Goal: Task Accomplishment & Management: Manage account settings

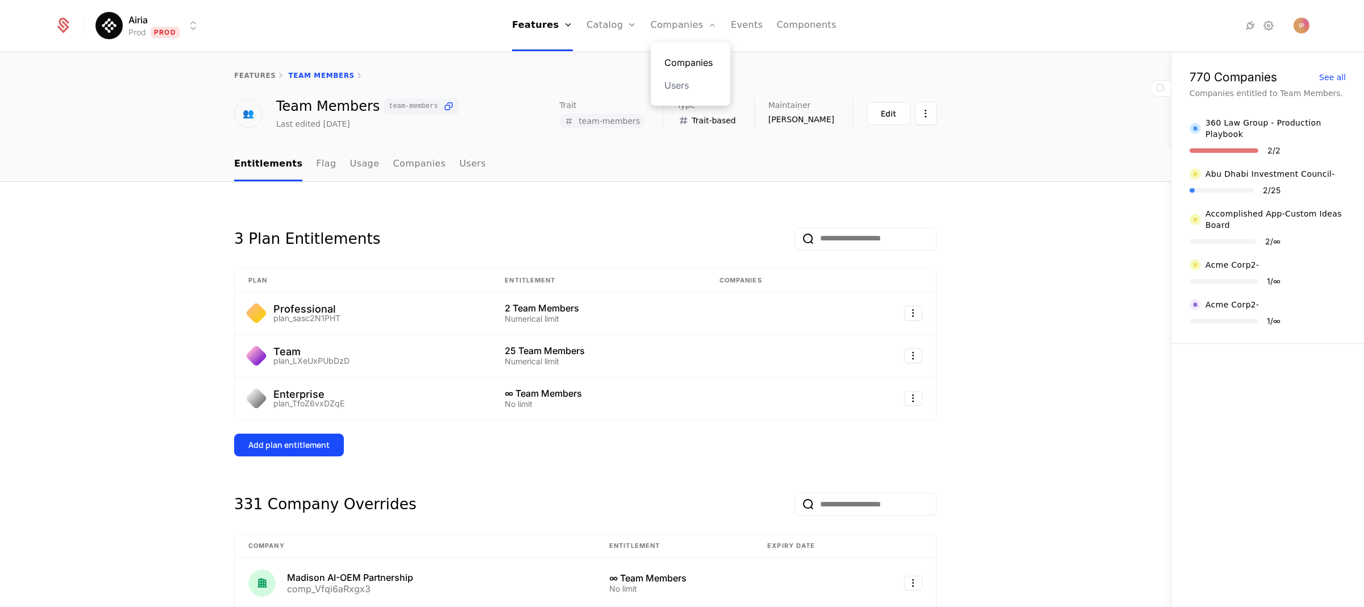
click at [697, 56] on link "Companies" at bounding box center [690, 63] width 52 height 14
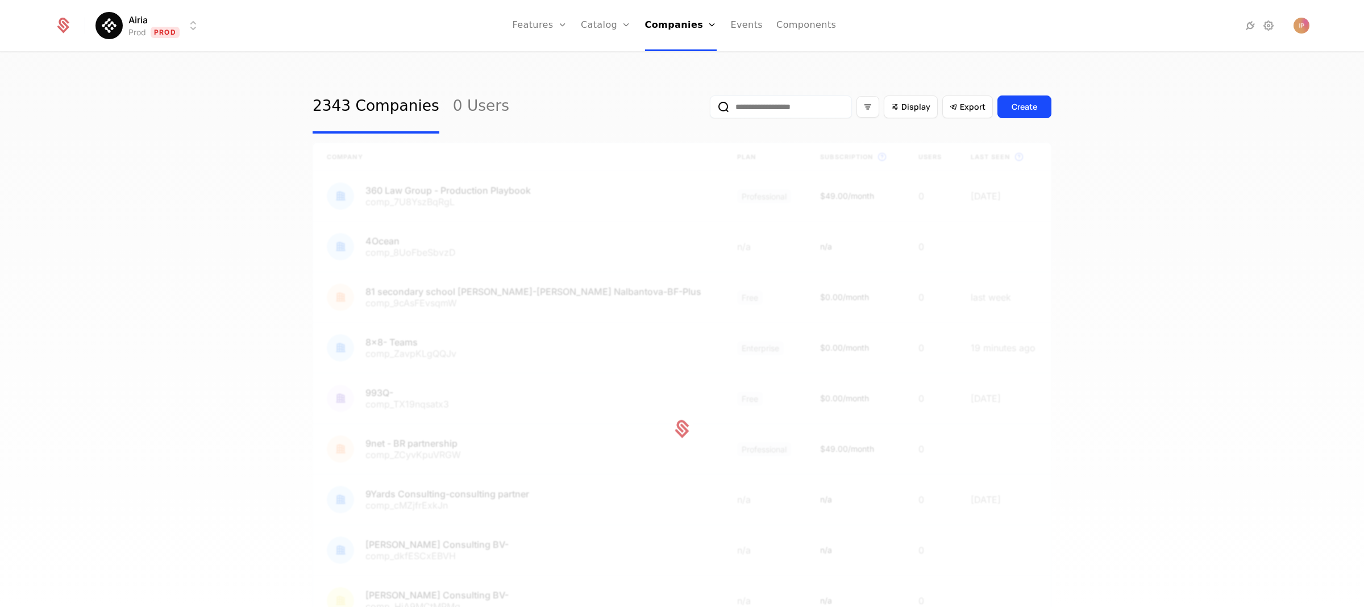
click at [185, 22] on html "Airia Prod Prod Features Features Flags Catalog Plans Add Ons Credits Configura…" at bounding box center [682, 303] width 1364 height 607
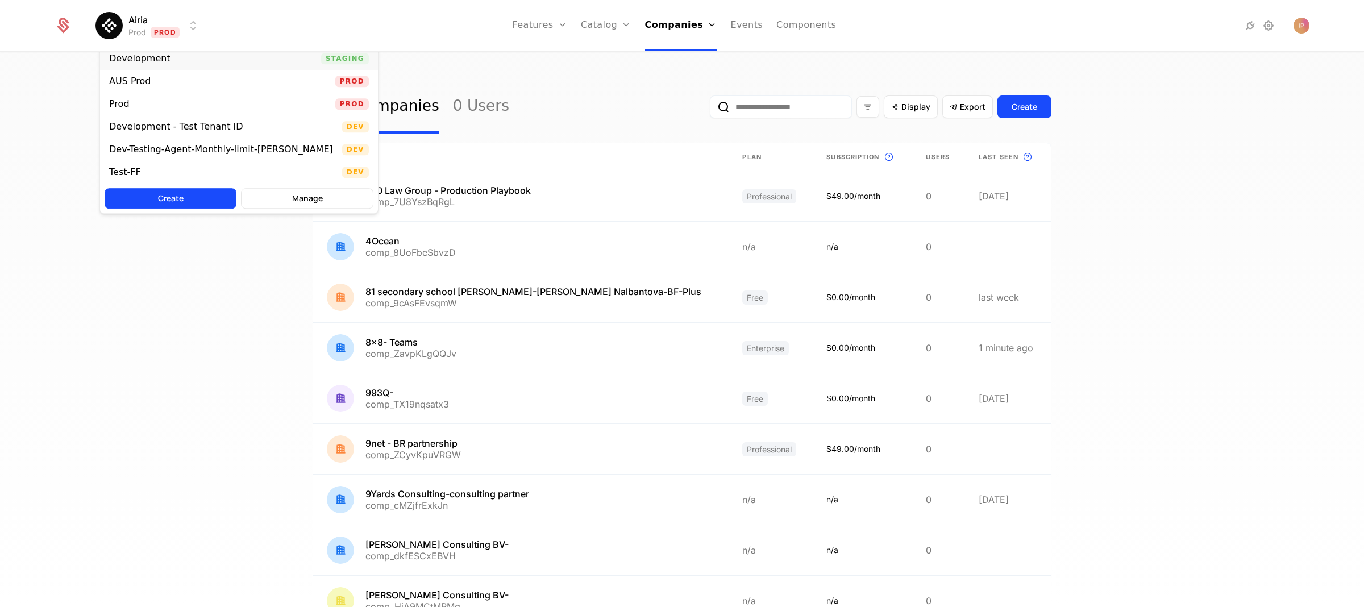
click at [189, 61] on div "Development Staging" at bounding box center [239, 58] width 278 height 23
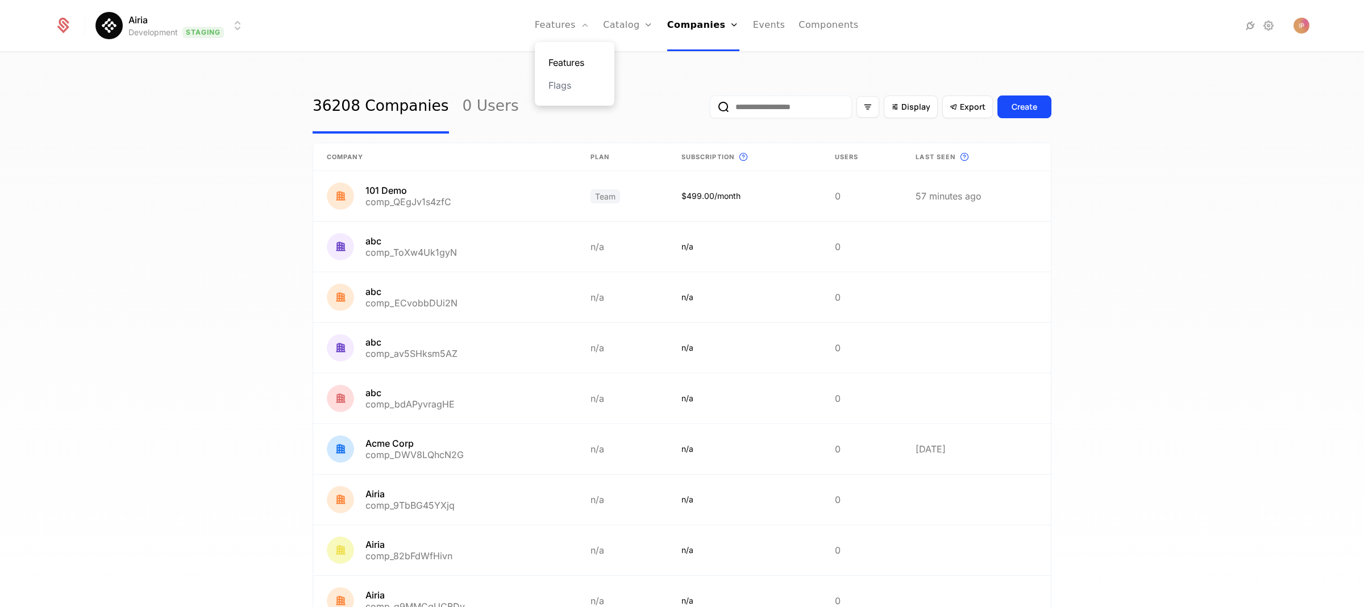
click at [570, 59] on link "Features" at bounding box center [574, 63] width 52 height 14
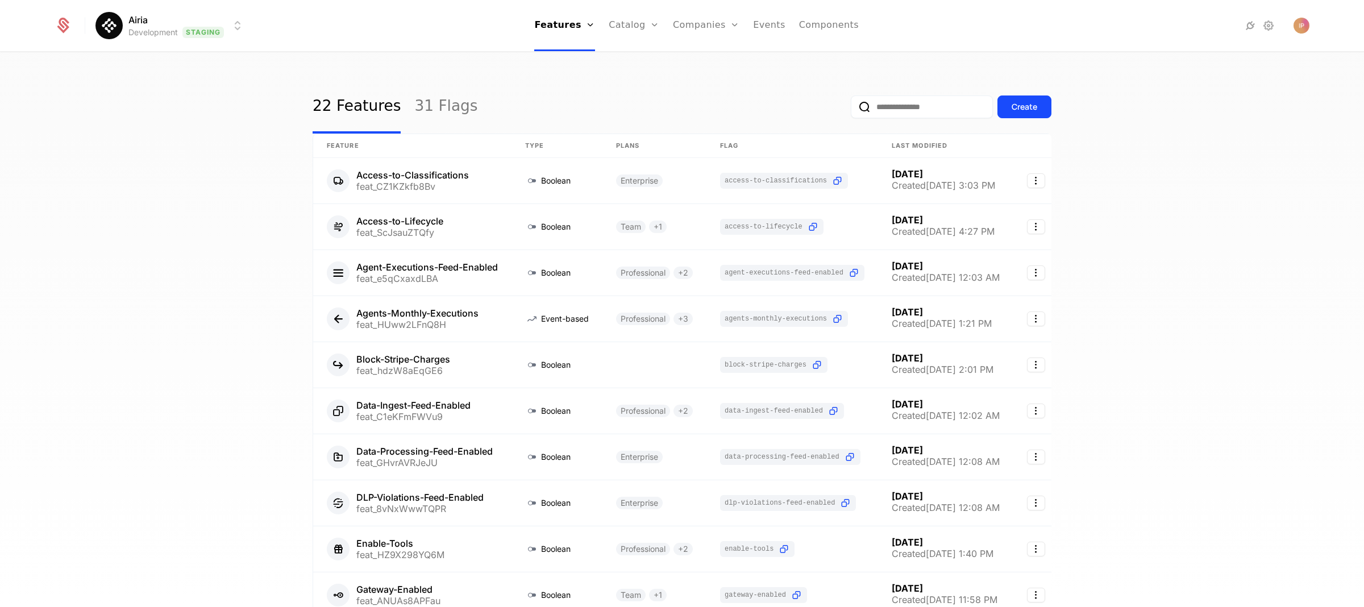
click at [878, 112] on input "email" at bounding box center [922, 106] width 142 height 23
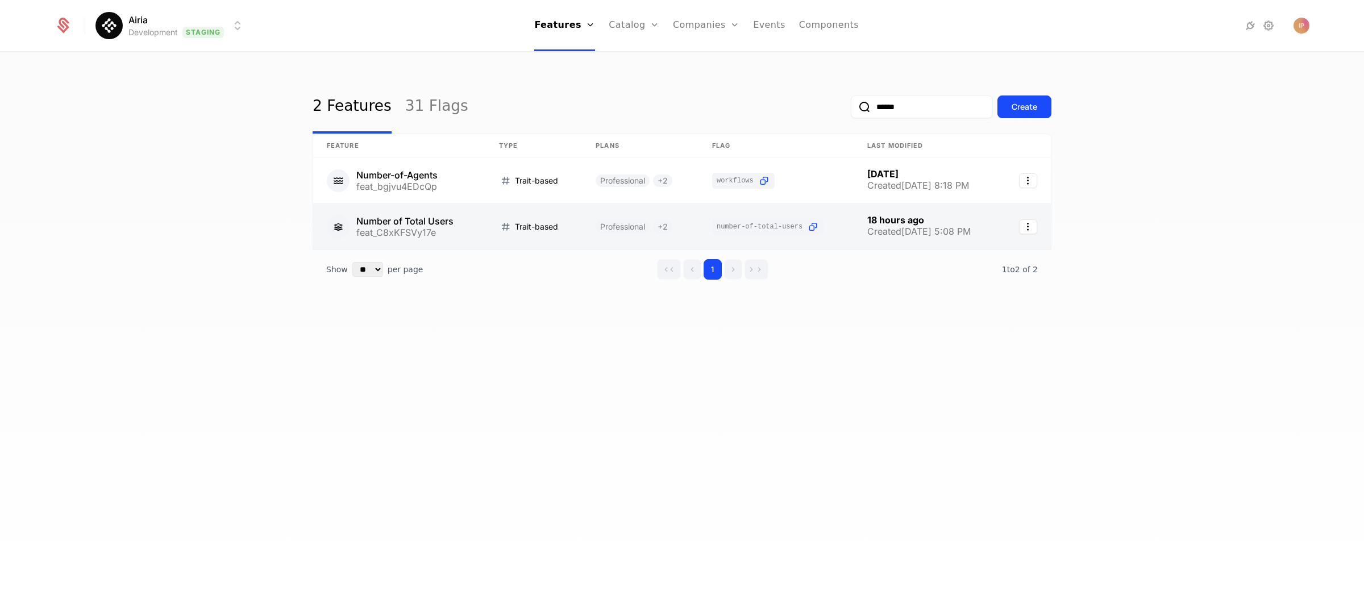
type input "******"
click at [455, 226] on link at bounding box center [399, 226] width 172 height 45
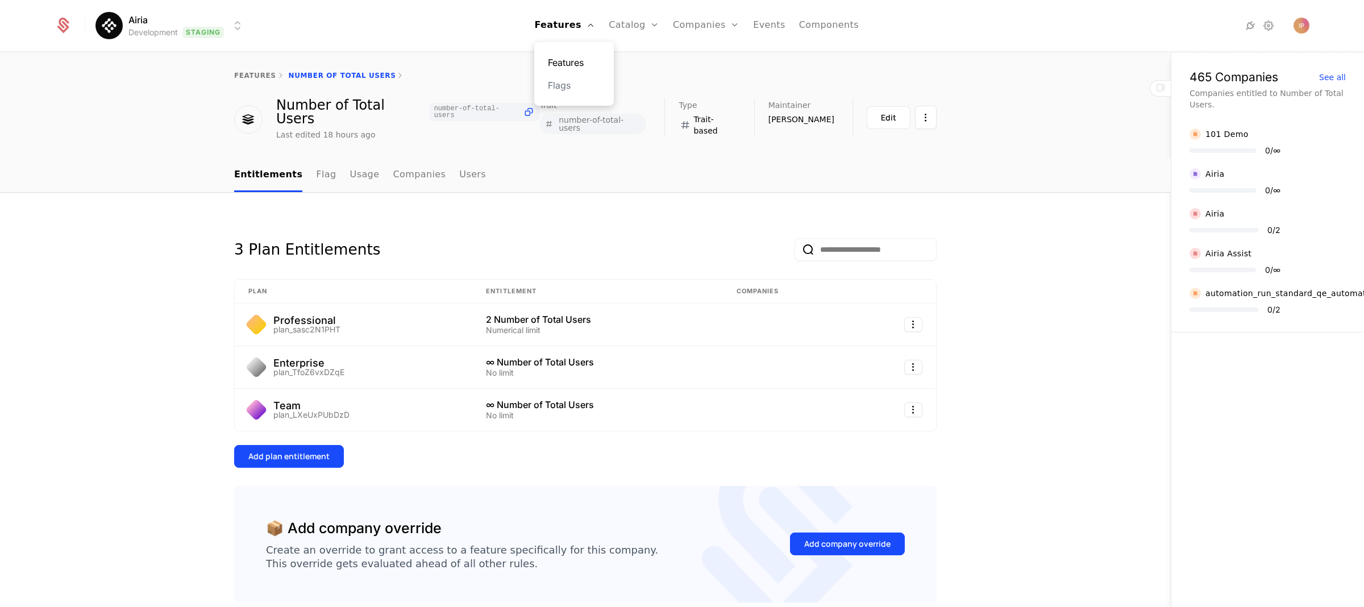
click at [575, 57] on link "Features" at bounding box center [574, 63] width 52 height 14
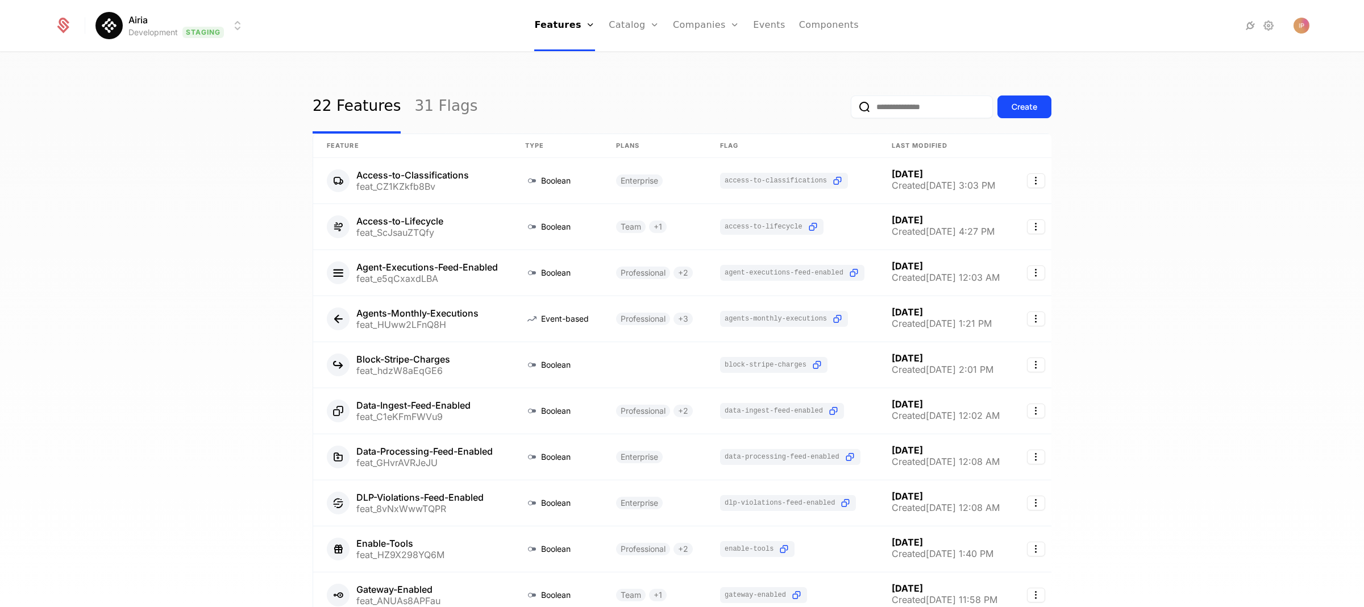
click at [912, 101] on input "email" at bounding box center [922, 106] width 142 height 23
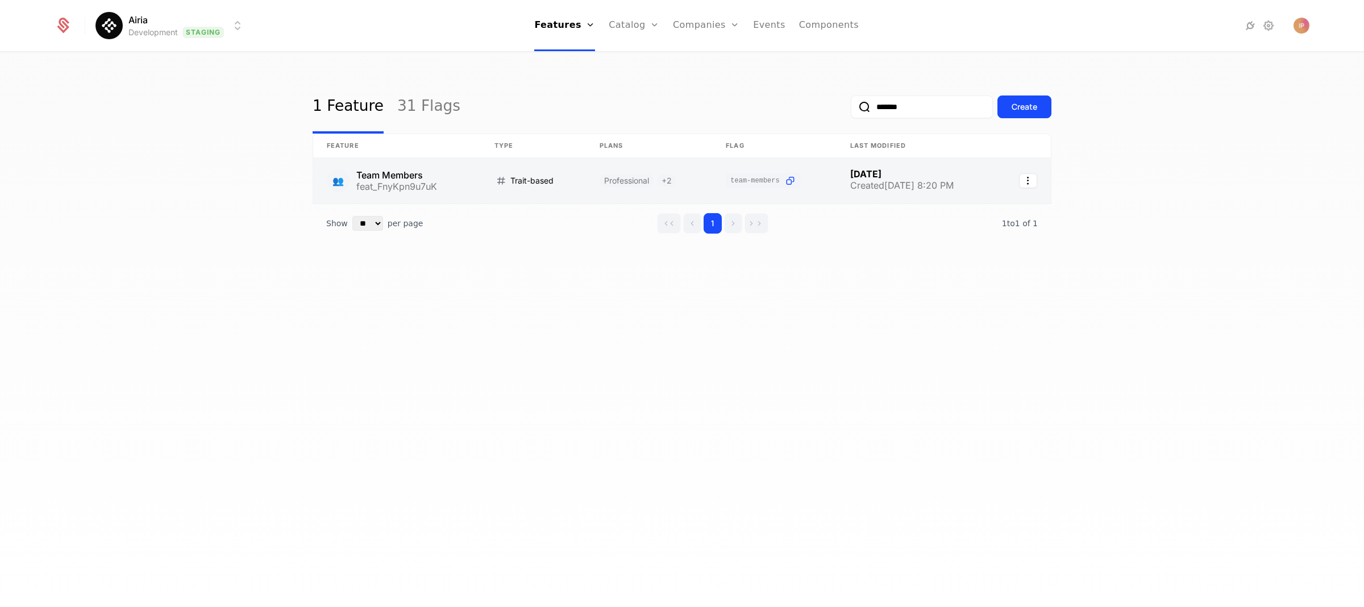
type input "*******"
click at [437, 178] on link at bounding box center [397, 180] width 168 height 45
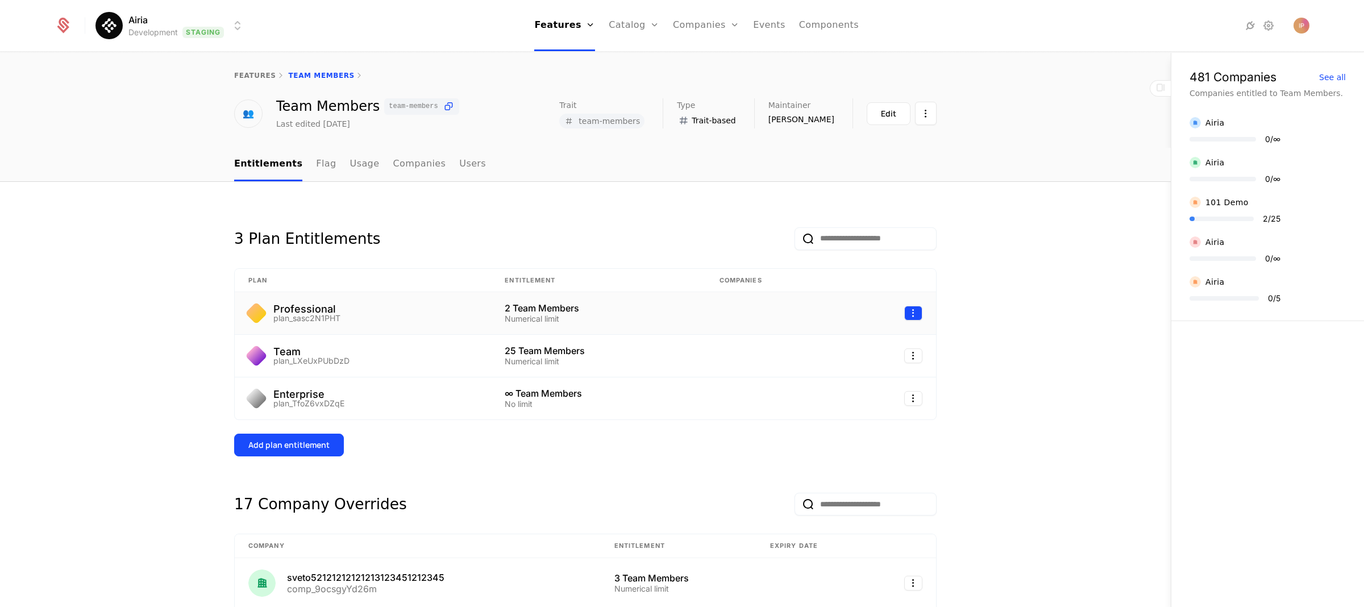
click at [908, 317] on html "Airia Development Staging Features Features Flags Catalog Plans Add Ons Credits…" at bounding box center [682, 303] width 1364 height 607
click at [830, 369] on div "Edit" at bounding box center [827, 368] width 20 height 16
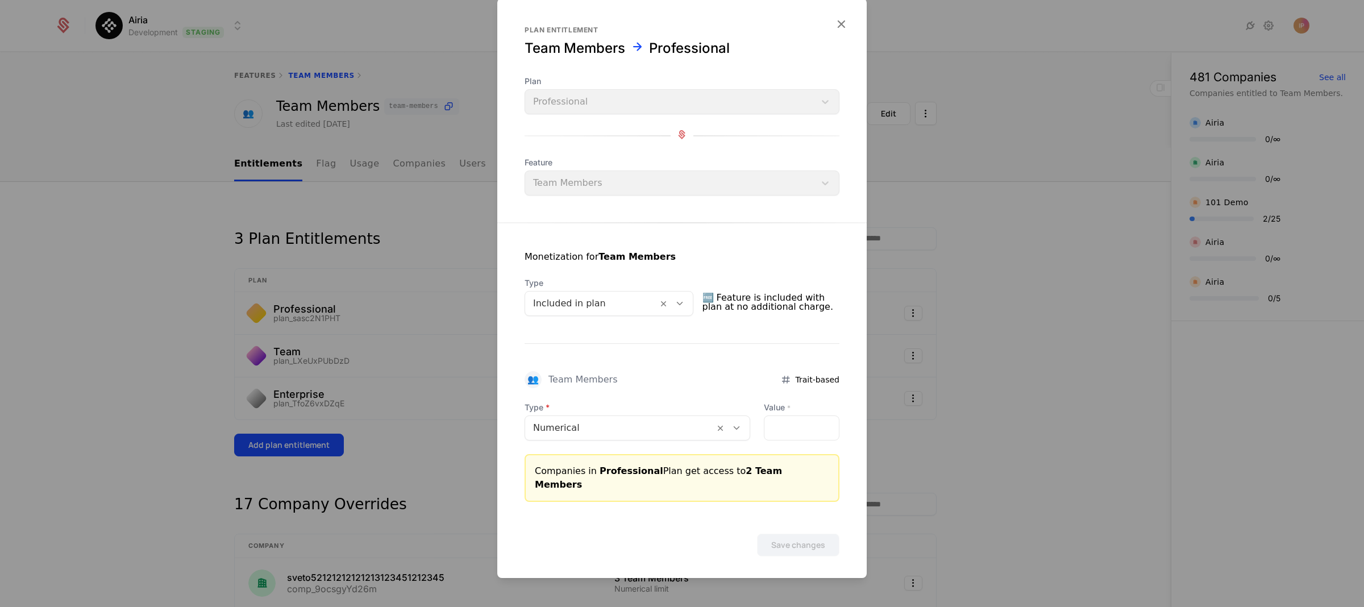
click at [732, 433] on icon at bounding box center [737, 428] width 10 height 10
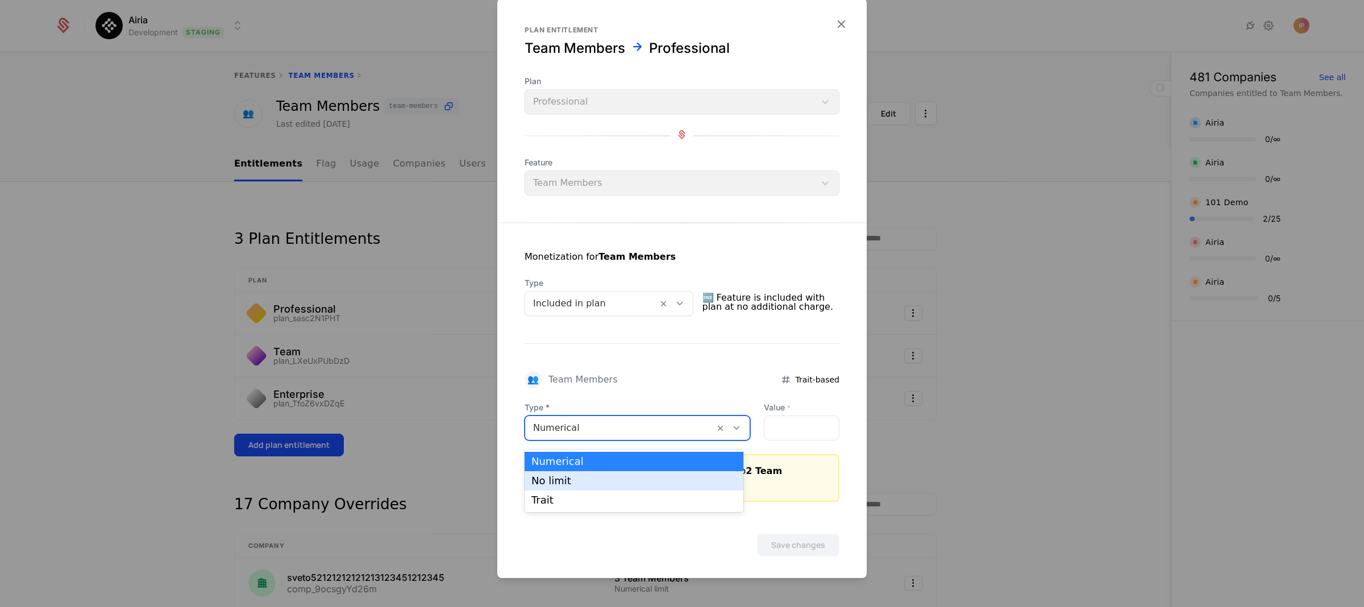
click at [639, 479] on div "No limit" at bounding box center [633, 481] width 205 height 10
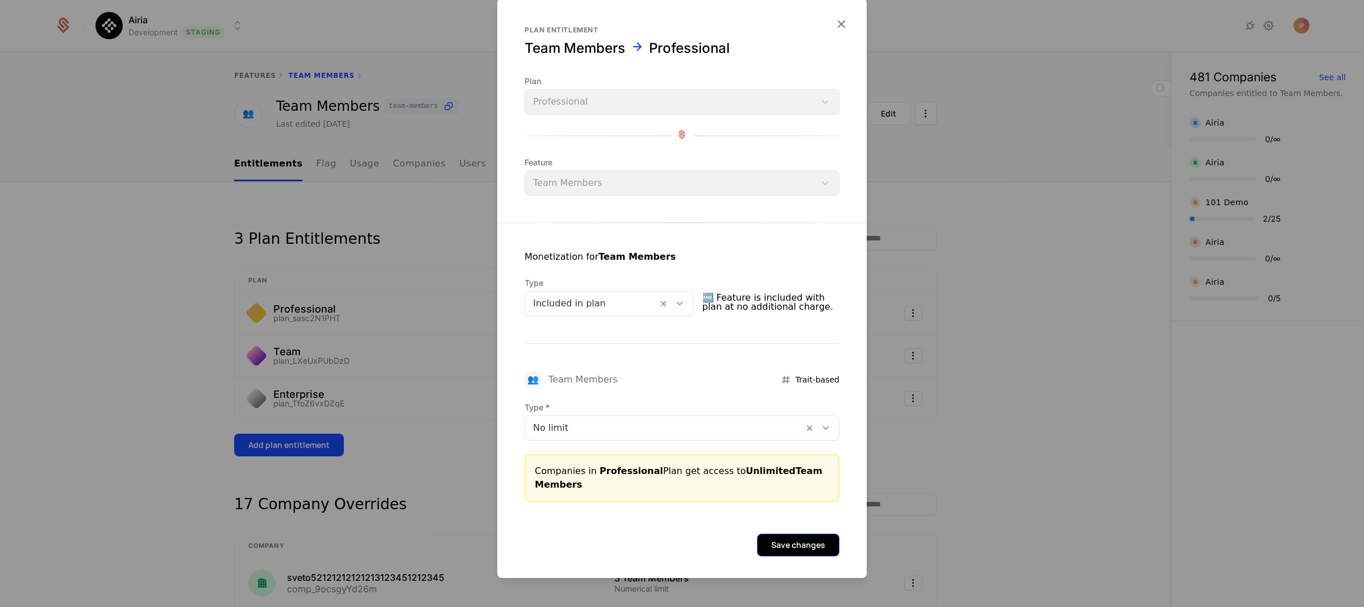
click at [796, 542] on button "Save changes" at bounding box center [798, 545] width 82 height 23
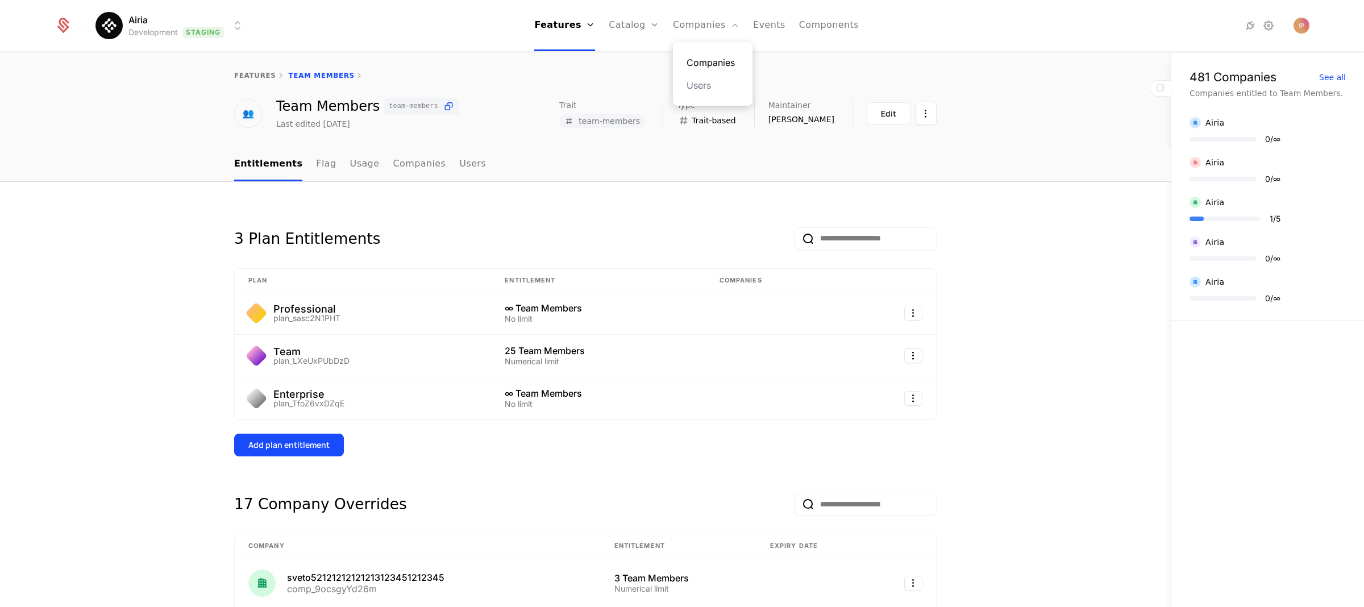
click at [701, 56] on link "Companies" at bounding box center [713, 63] width 52 height 14
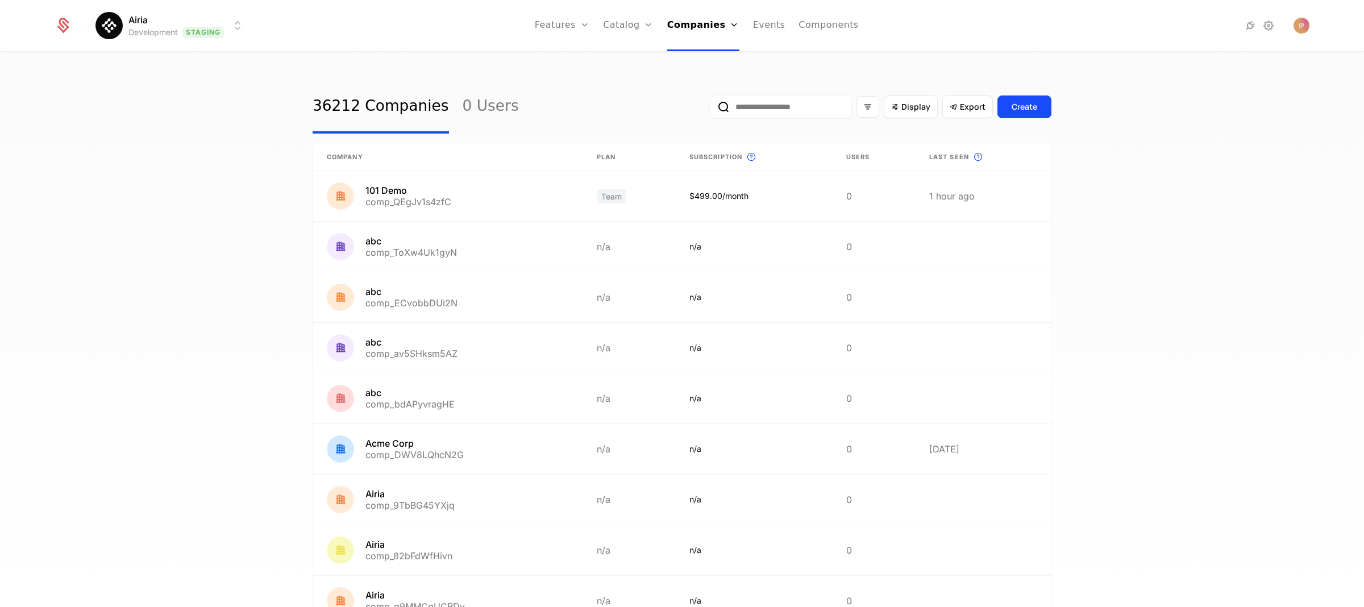
click at [780, 107] on input "email" at bounding box center [781, 106] width 142 height 23
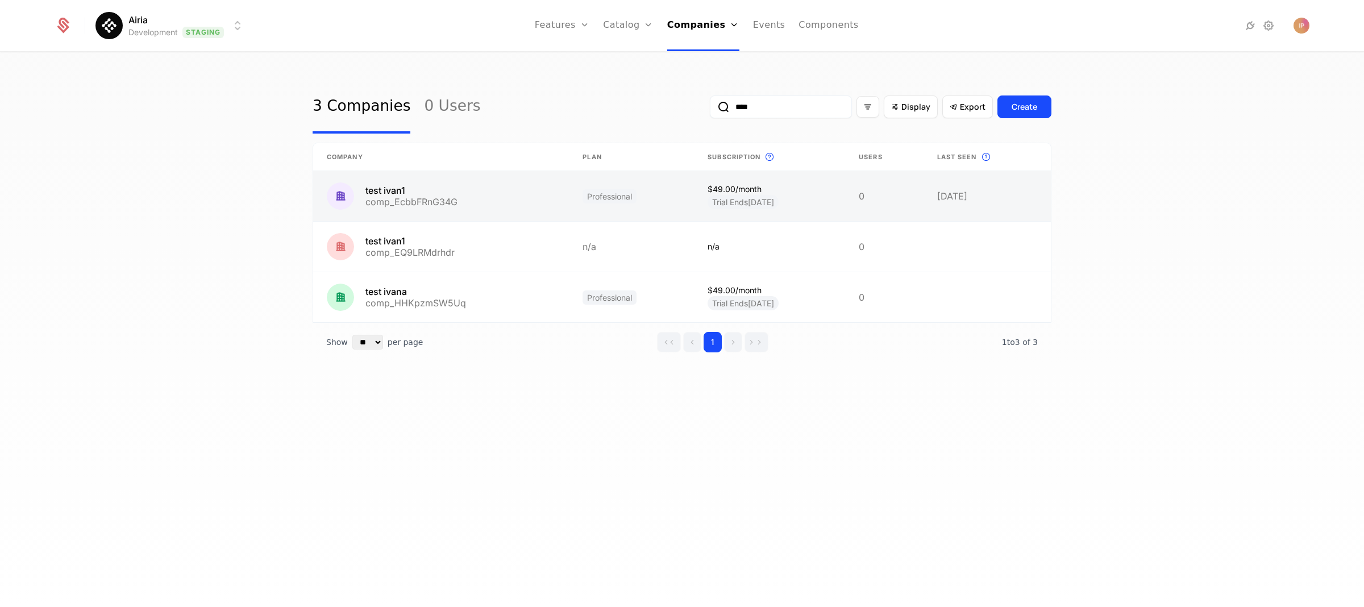
type input "****"
click at [514, 207] on link at bounding box center [441, 196] width 256 height 50
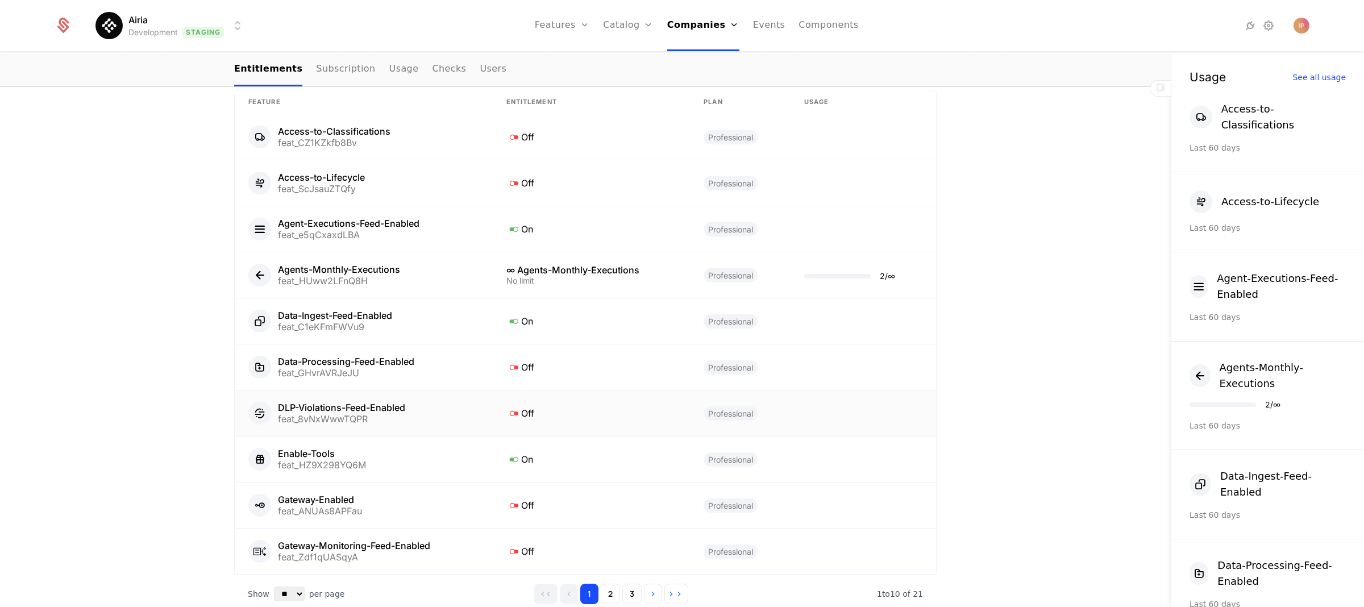
scroll to position [665, 0]
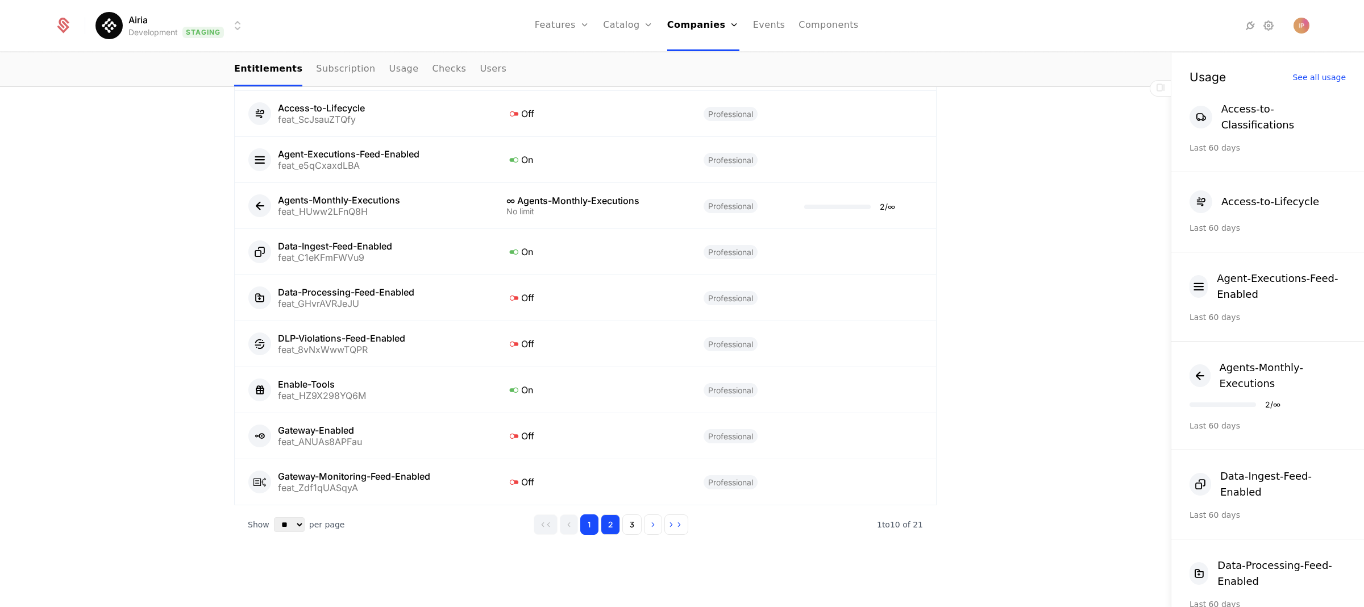
click at [611, 529] on button "2" at bounding box center [610, 524] width 19 height 20
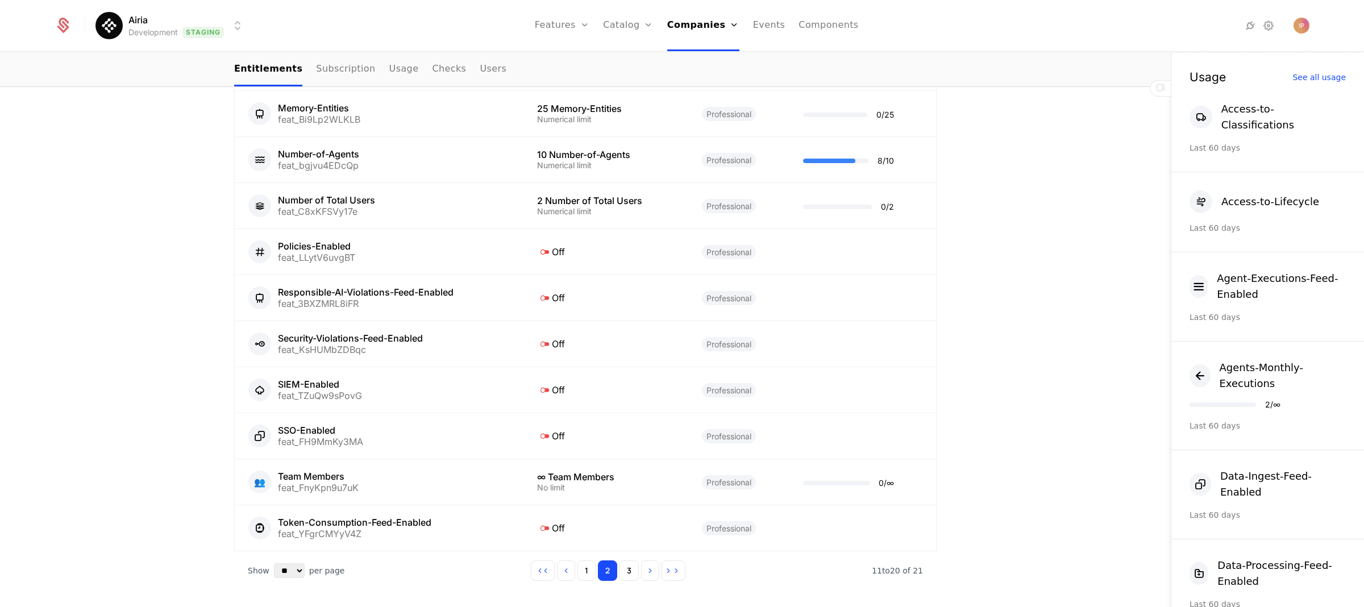
scroll to position [617, 0]
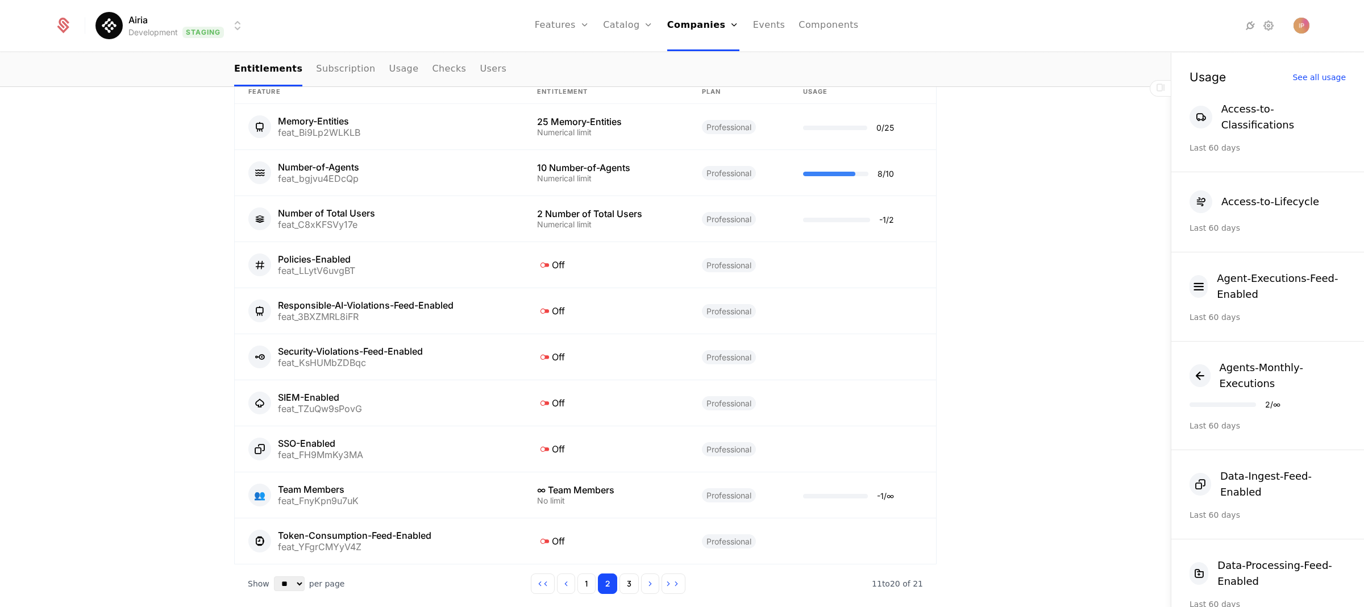
scroll to position [626, 0]
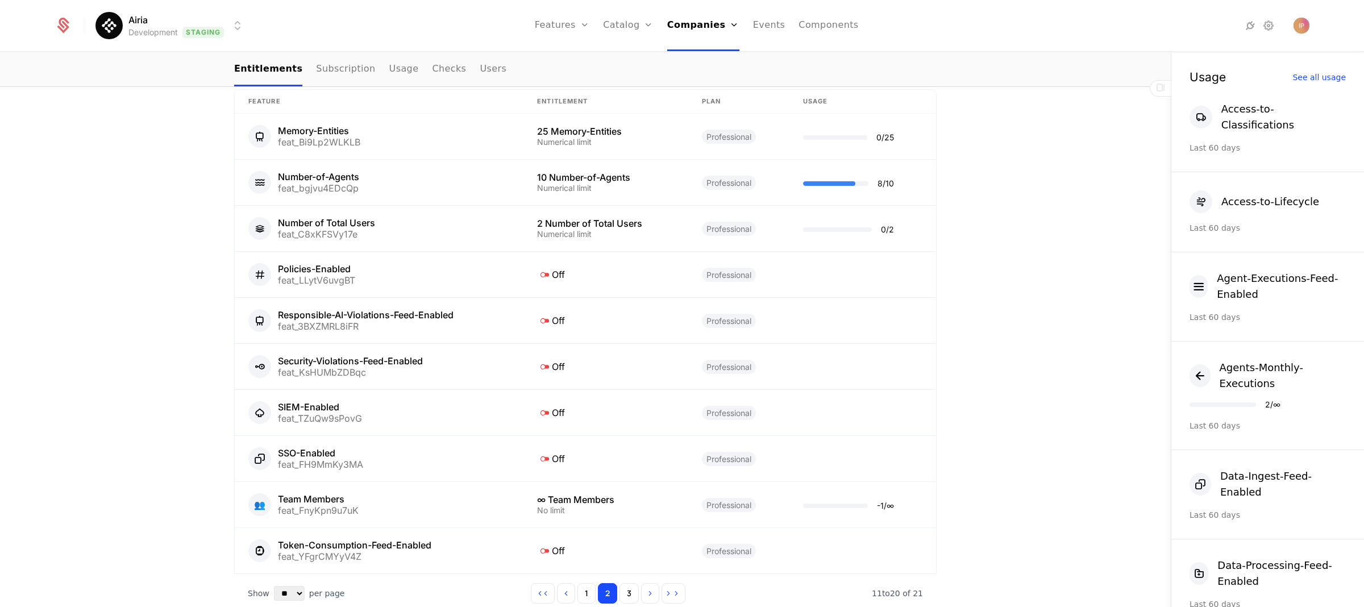
scroll to position [665, 0]
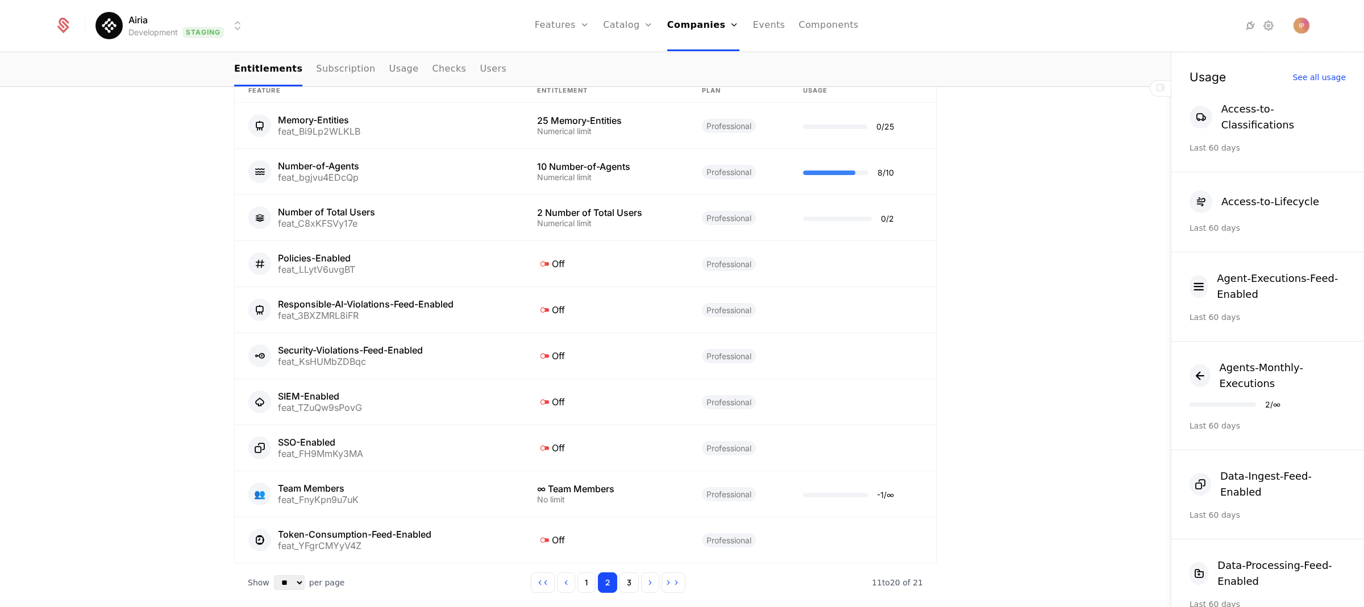
scroll to position [613, 0]
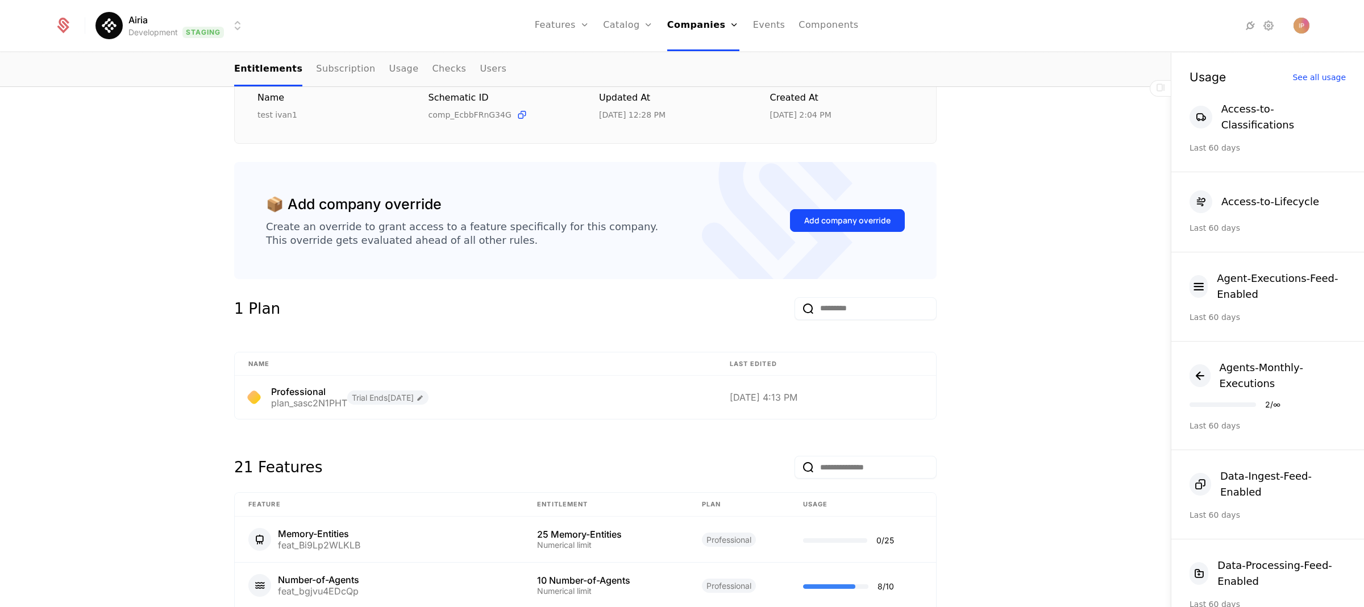
scroll to position [256, 0]
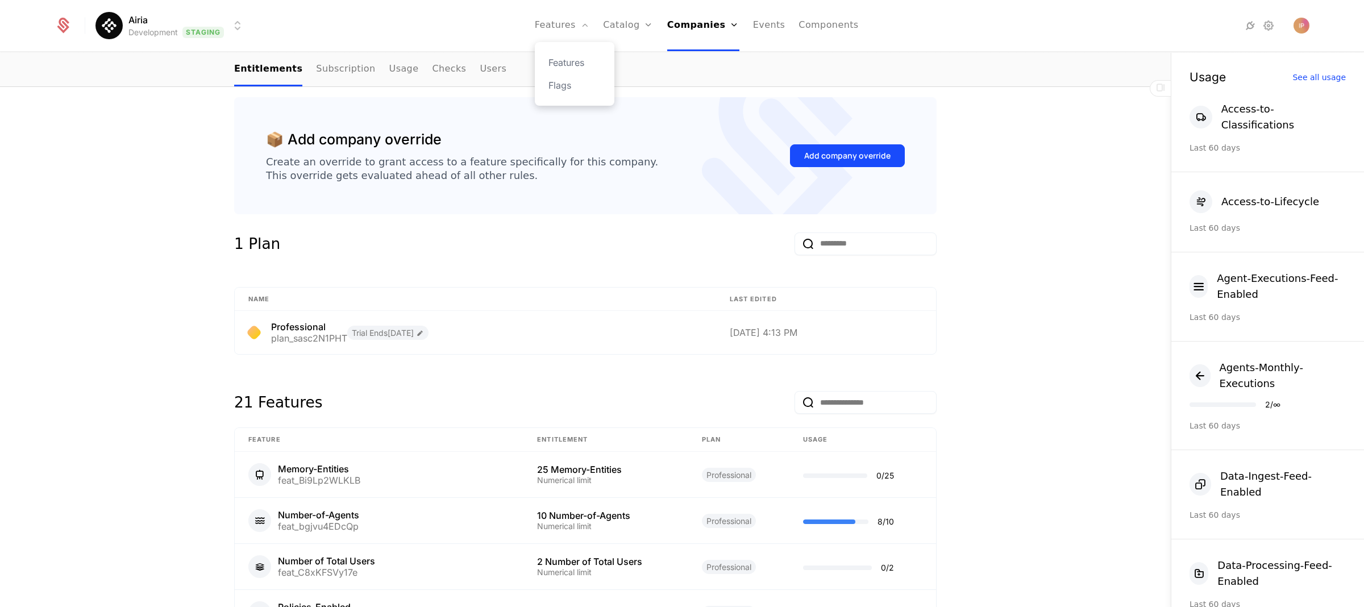
click at [575, 53] on div "Features Flags" at bounding box center [575, 74] width 80 height 64
click at [574, 59] on link "Features" at bounding box center [574, 63] width 52 height 14
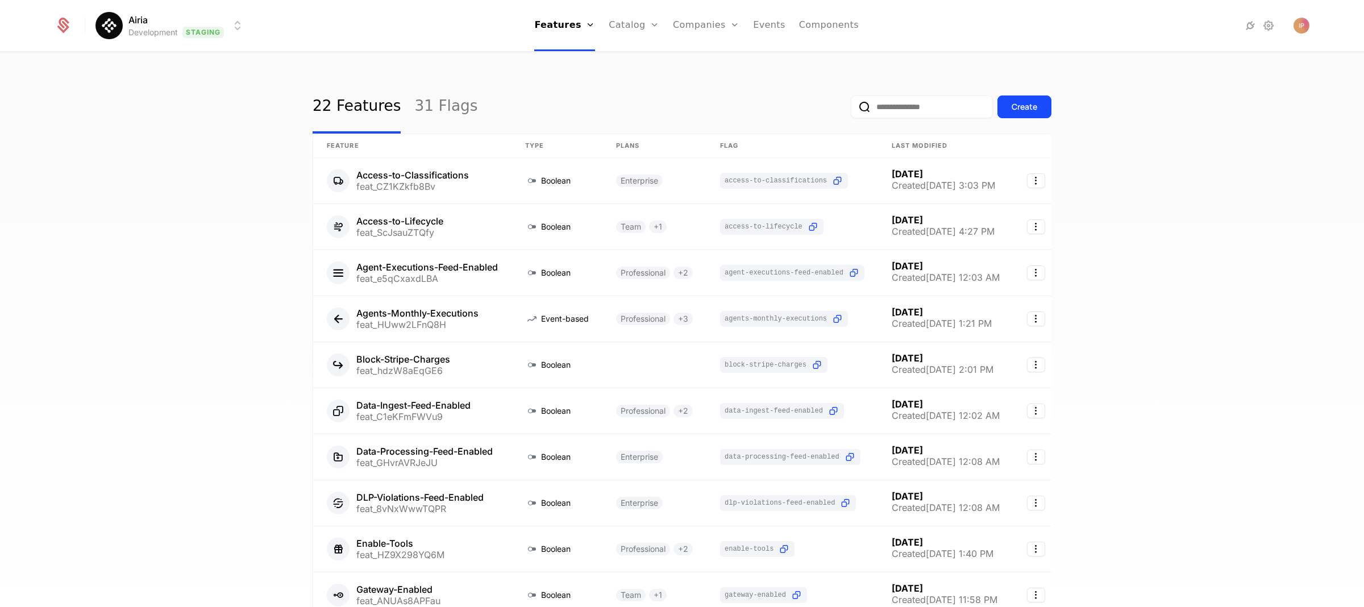
click at [888, 108] on input "email" at bounding box center [922, 106] width 142 height 23
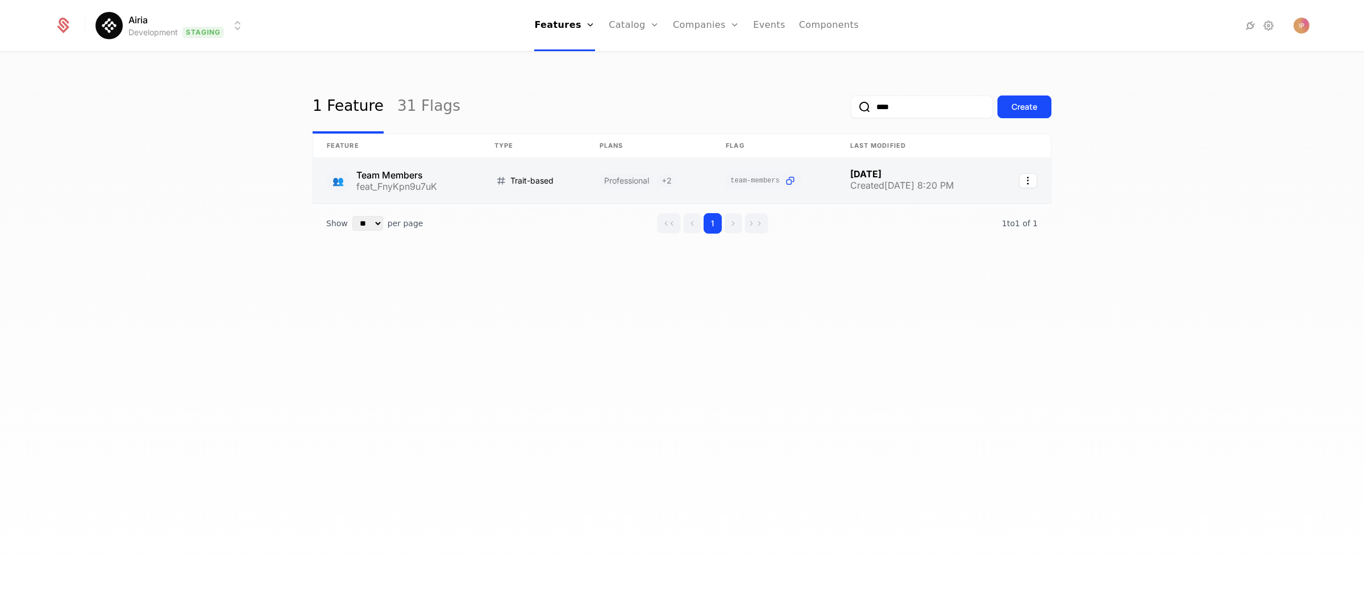
type input "****"
click at [443, 181] on link at bounding box center [397, 180] width 168 height 45
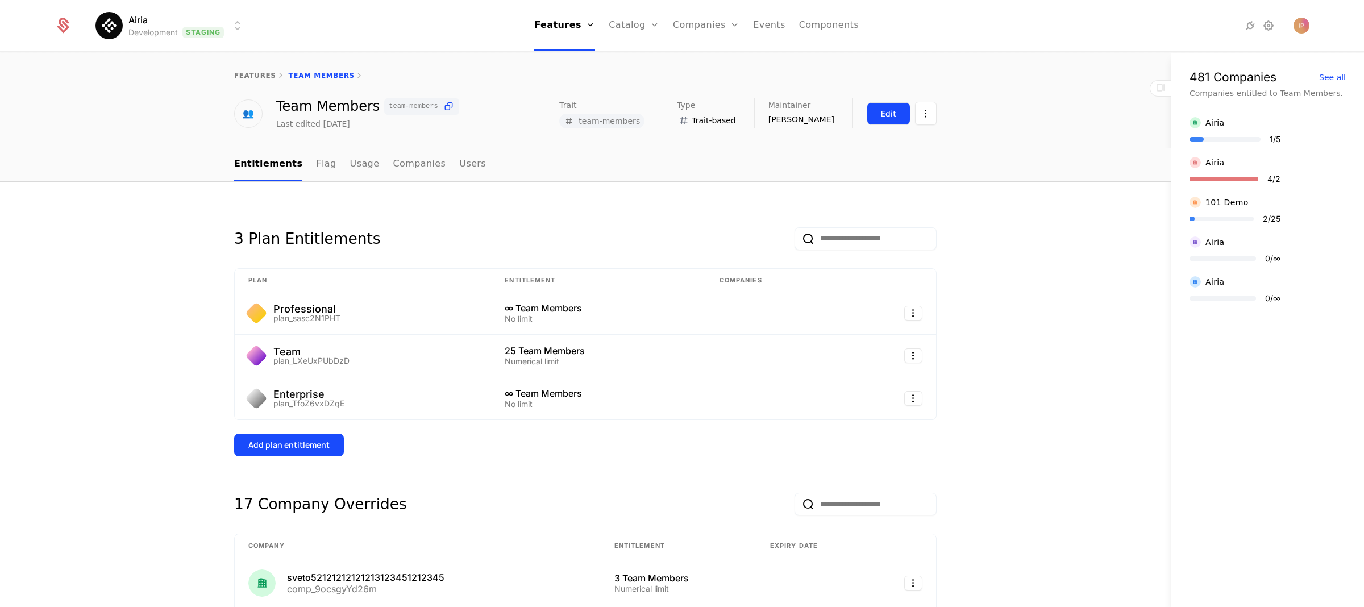
click at [881, 116] on div "Edit" at bounding box center [888, 113] width 15 height 11
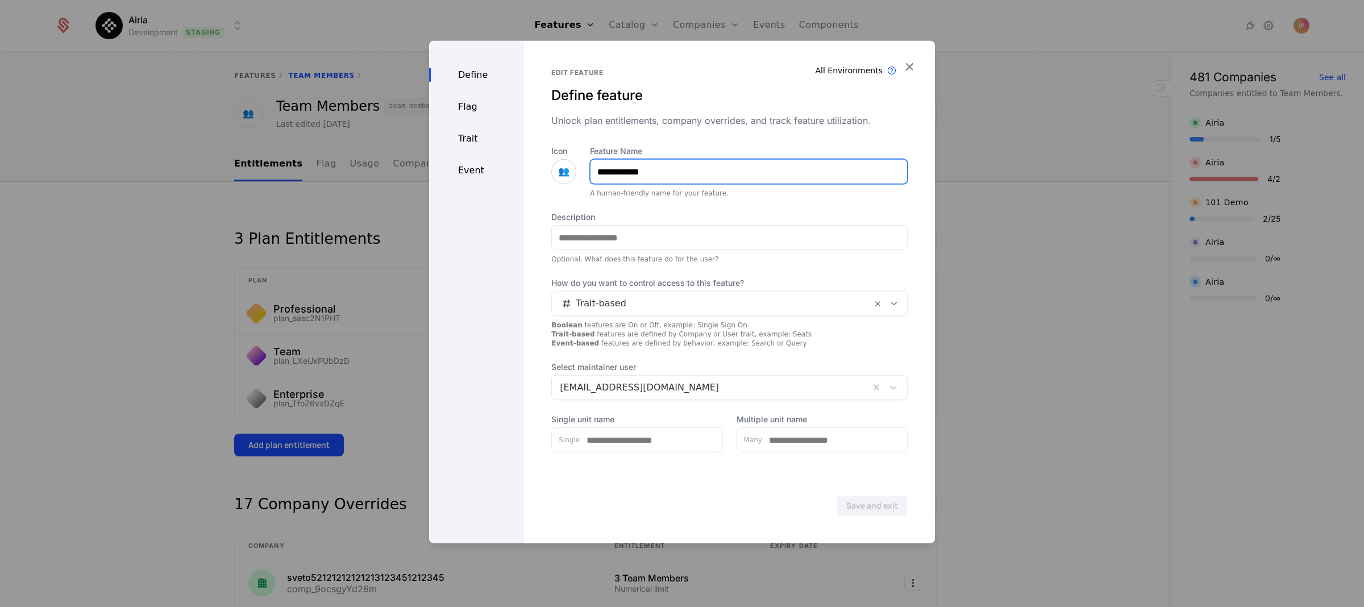
drag, startPoint x: 695, startPoint y: 177, endPoint x: 580, endPoint y: 165, distance: 114.9
click at [580, 165] on div "**********" at bounding box center [729, 172] width 356 height 52
paste input "****"
type input "**********"
click at [869, 505] on button "Save and exit" at bounding box center [872, 506] width 71 height 20
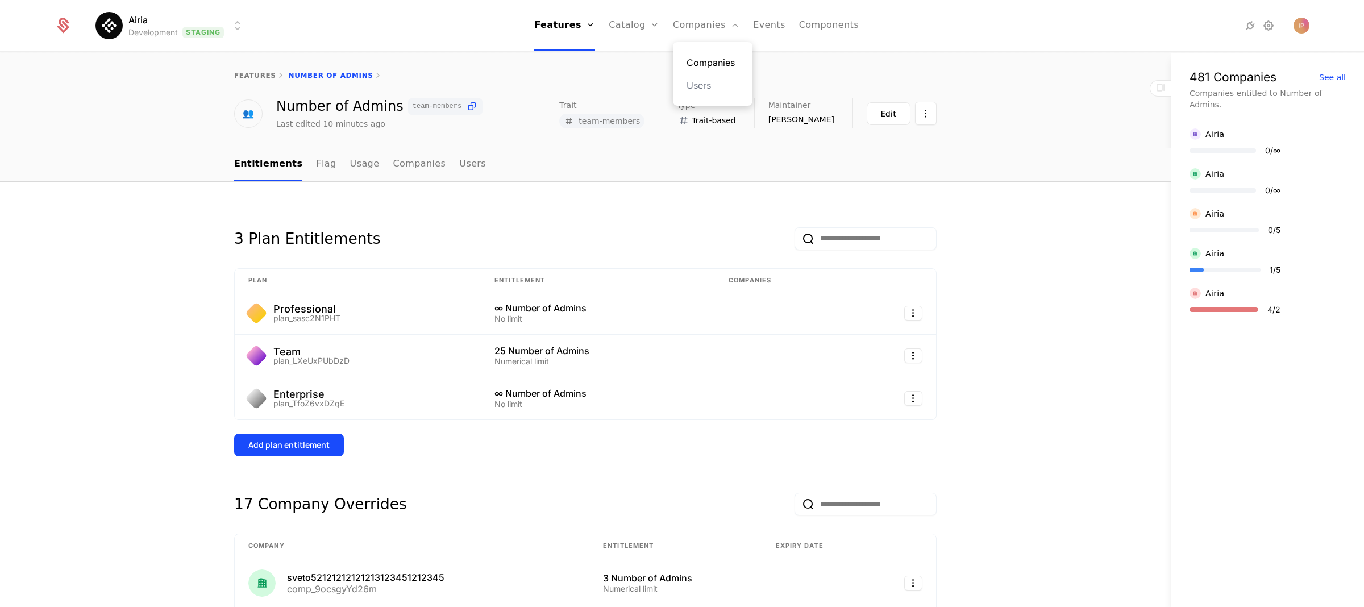
click at [710, 57] on link "Companies" at bounding box center [713, 63] width 52 height 14
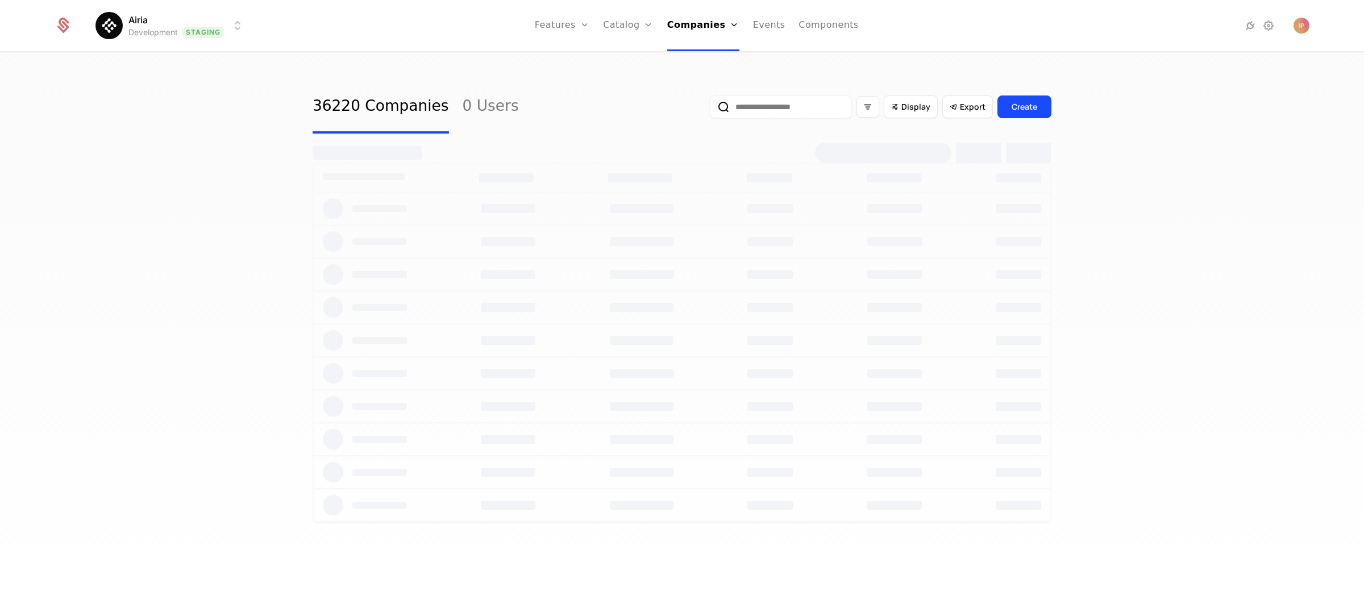
click at [745, 110] on input "email" at bounding box center [781, 106] width 142 height 23
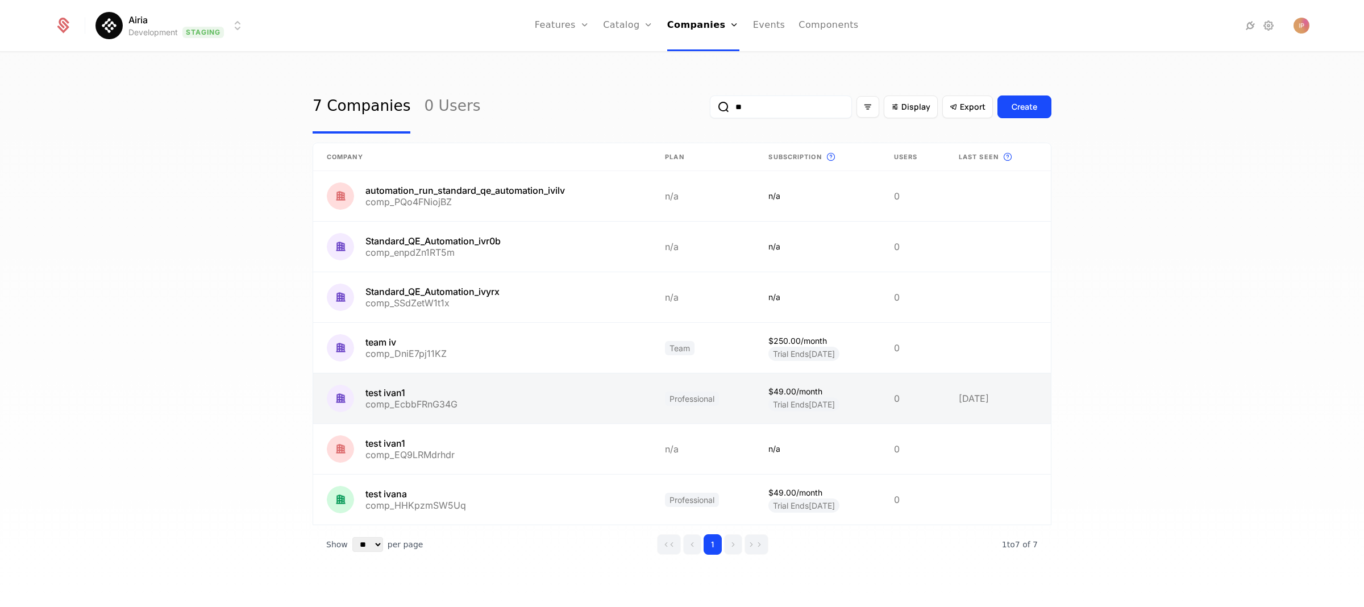
type input "**"
click at [499, 403] on link at bounding box center [482, 398] width 338 height 50
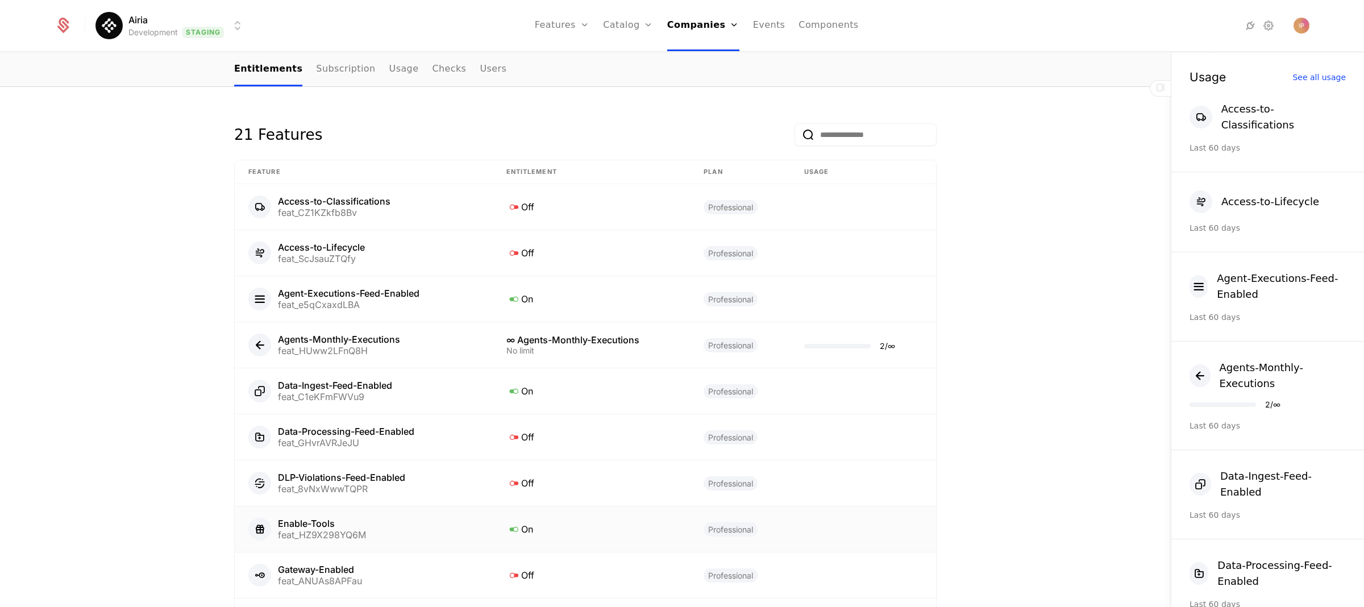
scroll to position [665, 0]
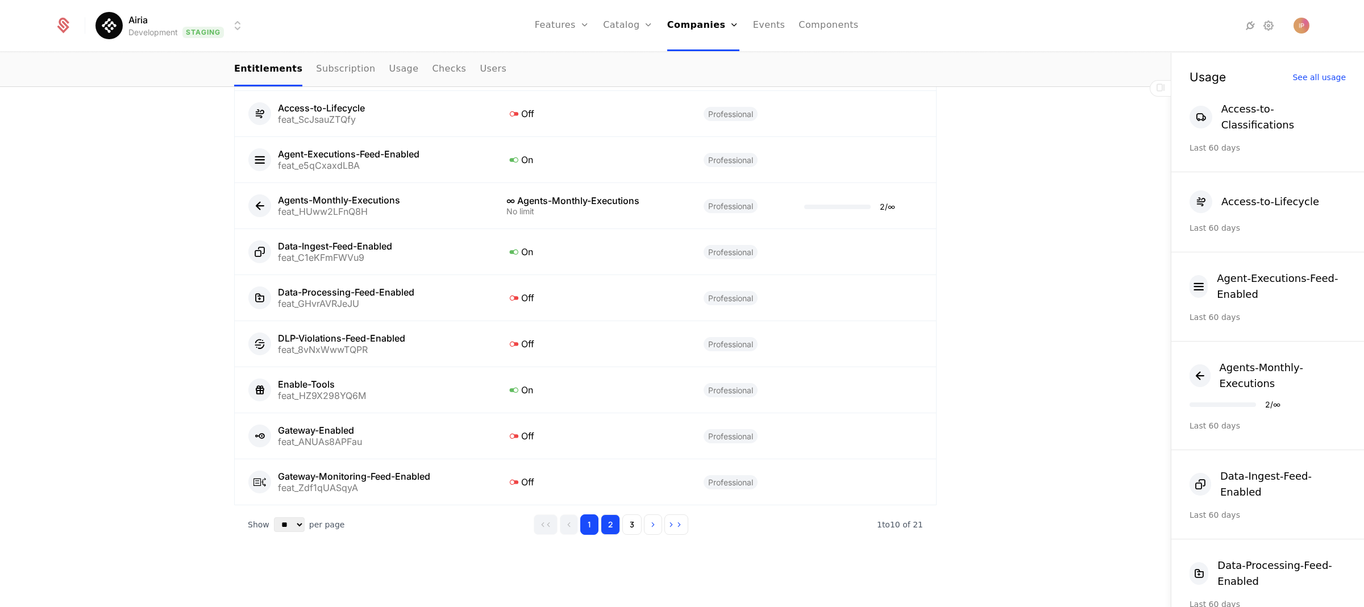
click at [602, 520] on button "2" at bounding box center [610, 524] width 19 height 20
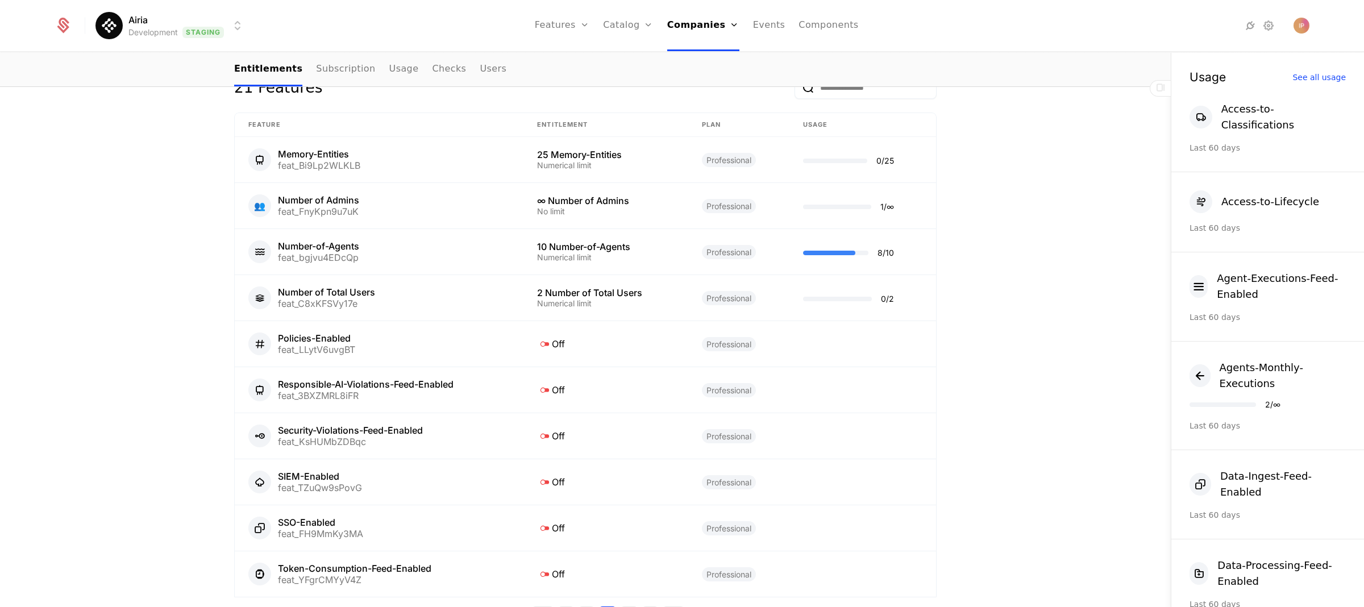
scroll to position [563, 0]
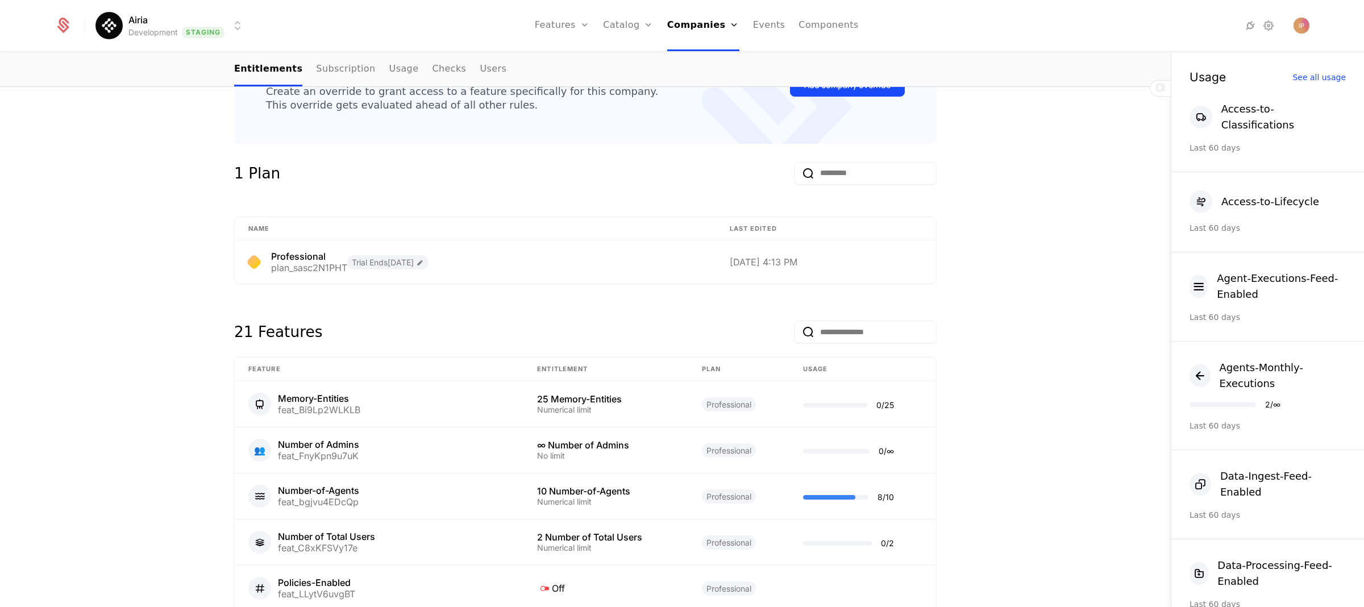
scroll to position [335, 0]
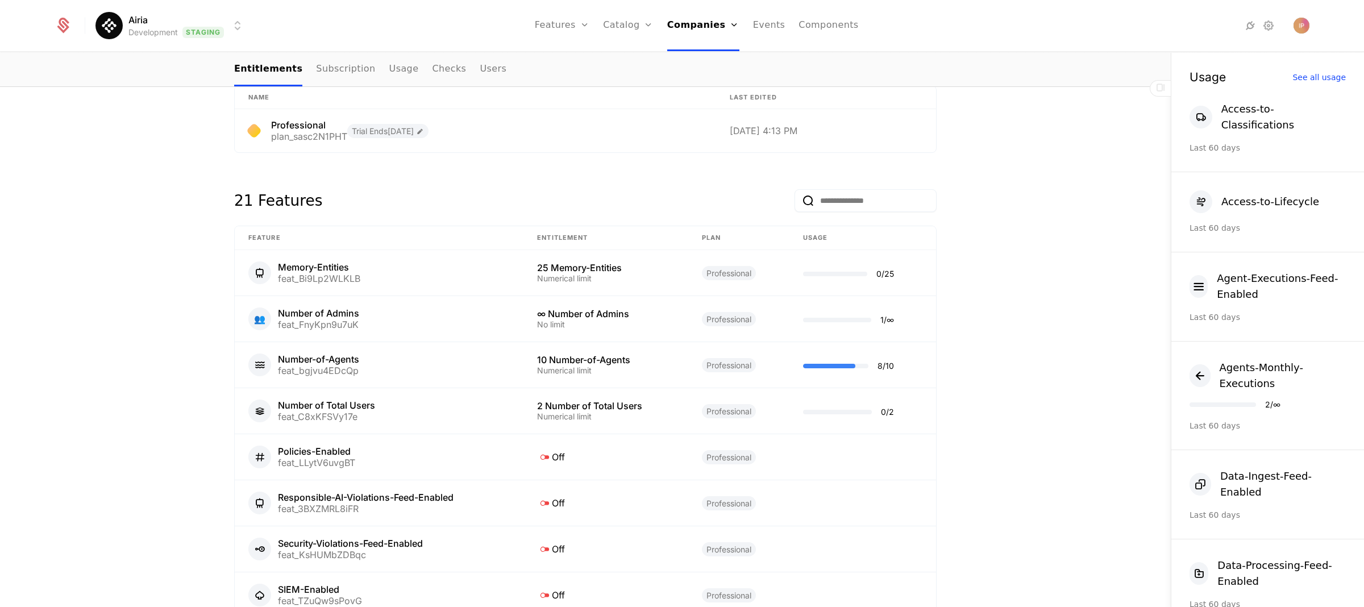
scroll to position [459, 0]
